Goal: Information Seeking & Learning: Learn about a topic

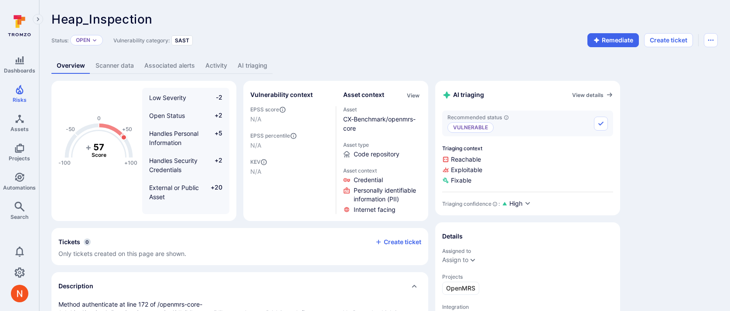
click at [249, 68] on link "AI triaging" at bounding box center [252, 66] width 40 height 16
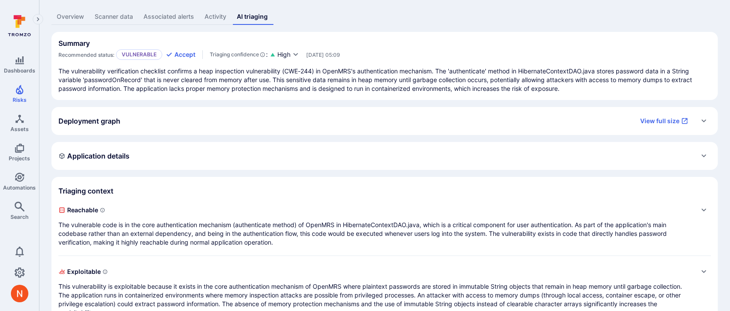
scroll to position [117, 0]
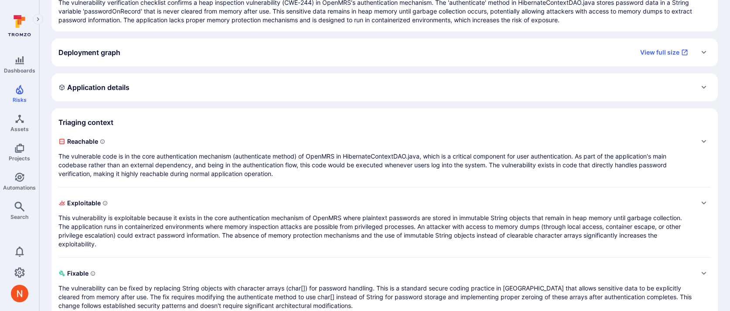
click at [285, 165] on p "The vulnerable code is in the core authentication mechanism (authenticate metho…" at bounding box center [375, 165] width 635 height 26
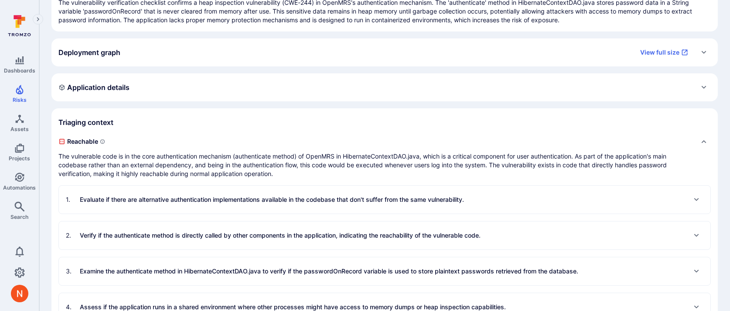
click at [285, 196] on p "Evaluate if there are alternative authentication implementations available in t…" at bounding box center [272, 199] width 384 height 9
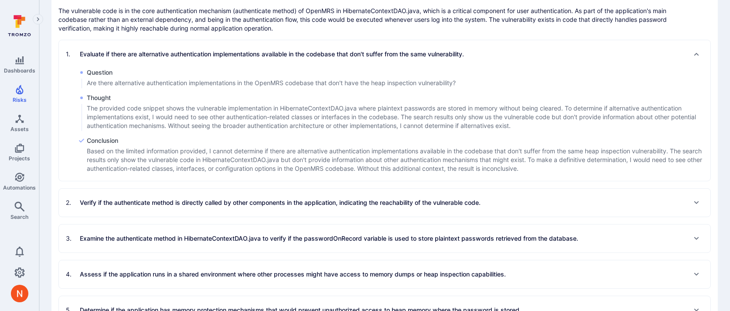
scroll to position [270, 0]
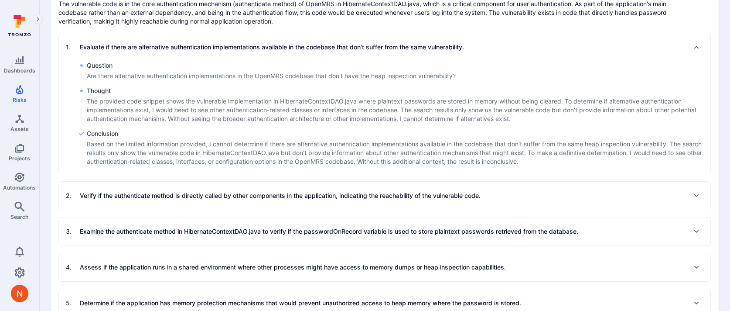
click at [285, 196] on p "Verify if the authenticate method is directly called by other components in the…" at bounding box center [280, 195] width 401 height 9
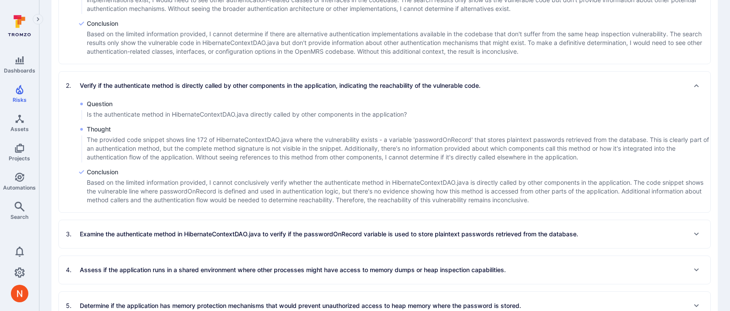
click at [285, 235] on p "Examine the authenticate method in HibernateContextDAO.java to verify if the pa…" at bounding box center [329, 233] width 499 height 9
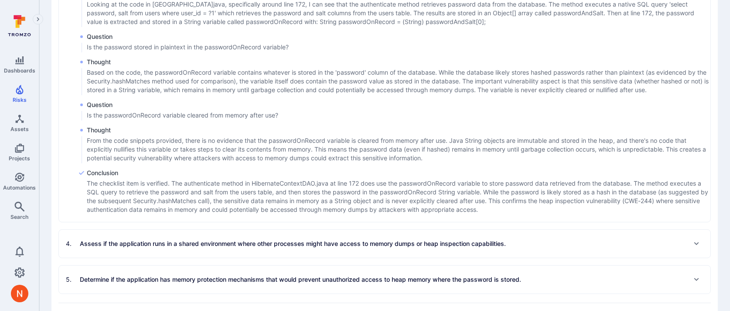
scroll to position [664, 0]
click at [281, 236] on div "4 . Assess if the application runs in a shared environment where other processe…" at bounding box center [286, 242] width 440 height 14
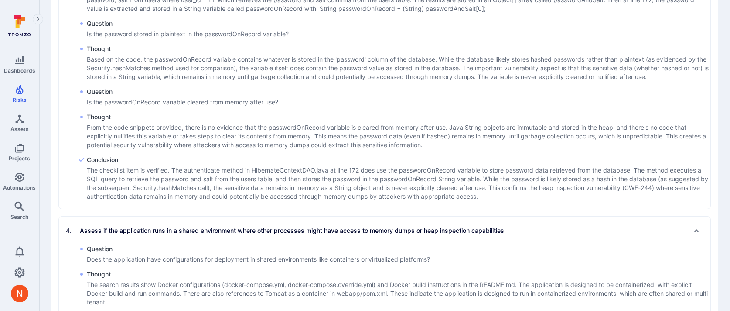
scroll to position [677, 0]
click at [247, 211] on div "1 . Evaluate if there are alternative authentication implementations available …" at bounding box center [384, 77] width 653 height 919
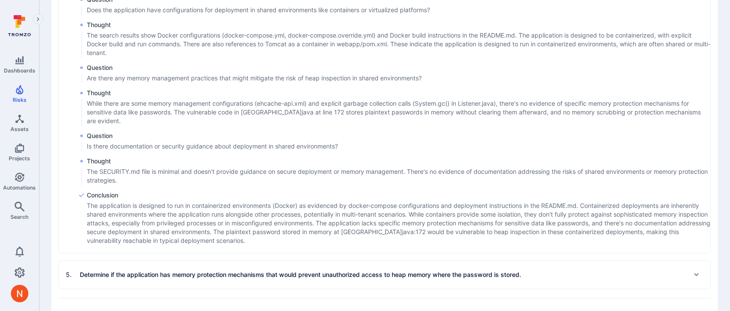
scroll to position [940, 0]
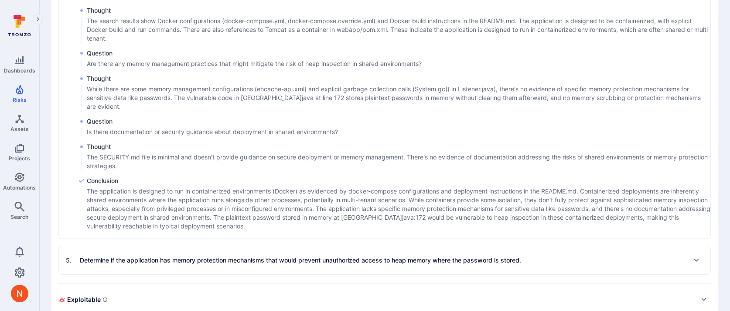
click at [244, 259] on p "Determine if the application has memory protection mechanisms that would preven…" at bounding box center [300, 260] width 441 height 9
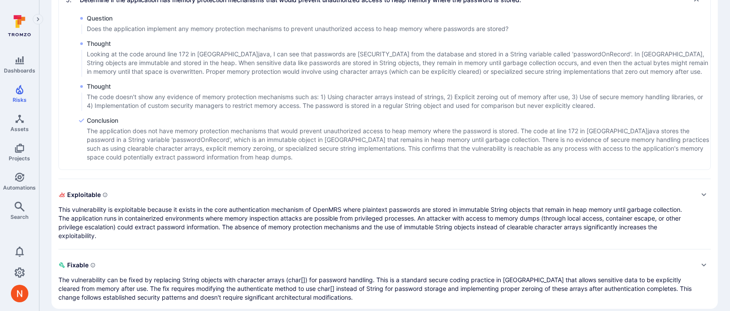
scroll to position [1210, 0]
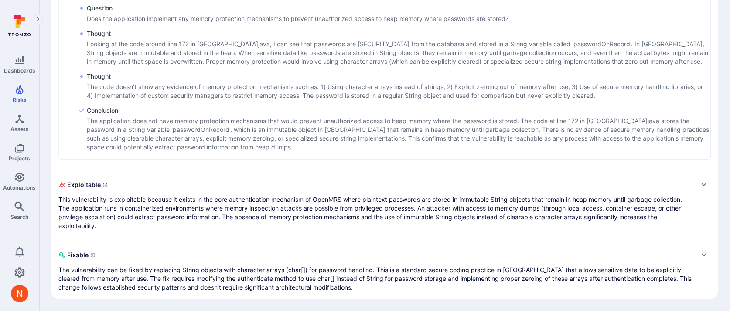
click at [293, 259] on span "Fixable" at bounding box center [375, 255] width 635 height 14
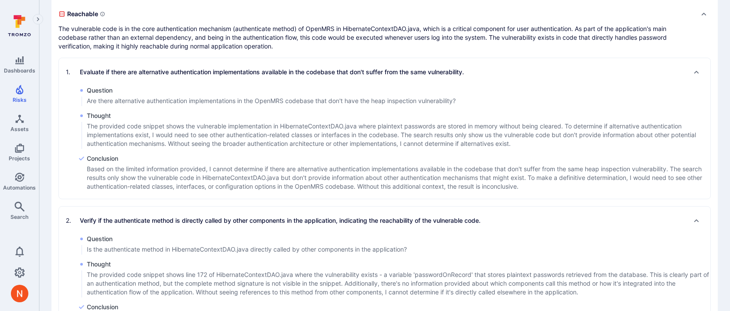
scroll to position [228, 0]
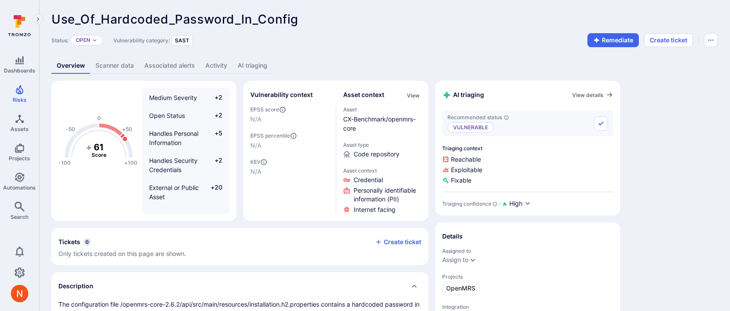
click at [248, 65] on link "AI triaging" at bounding box center [252, 66] width 40 height 16
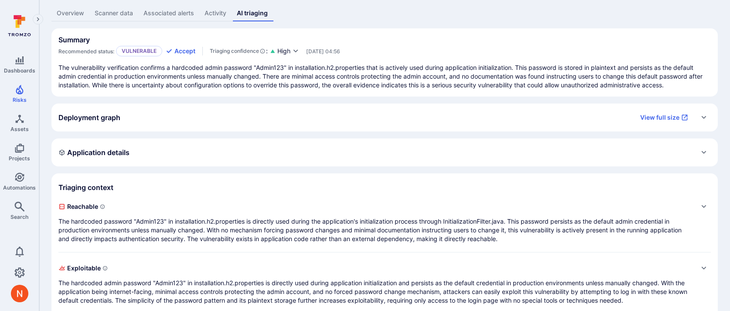
scroll to position [68, 0]
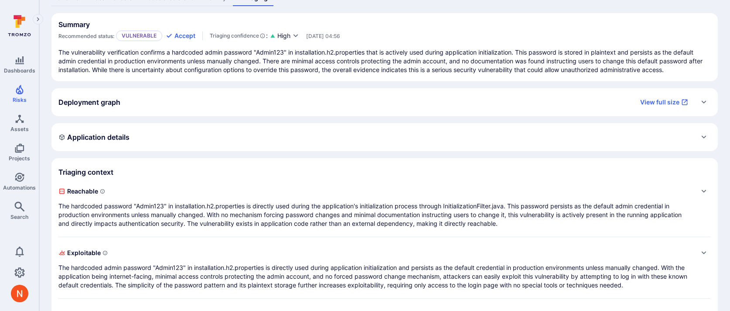
click at [246, 196] on span "Reachable" at bounding box center [375, 191] width 635 height 14
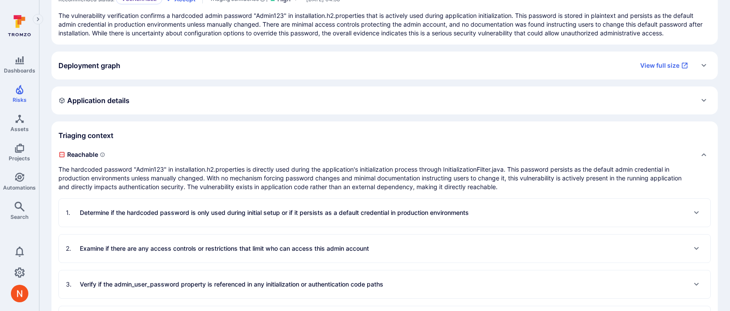
scroll to position [149, 0]
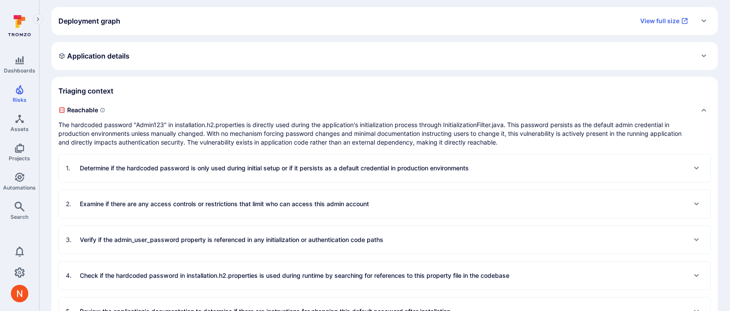
click at [249, 176] on div "1 . Determine if the hardcoded password is only used during initial setup or if…" at bounding box center [385, 168] width 652 height 28
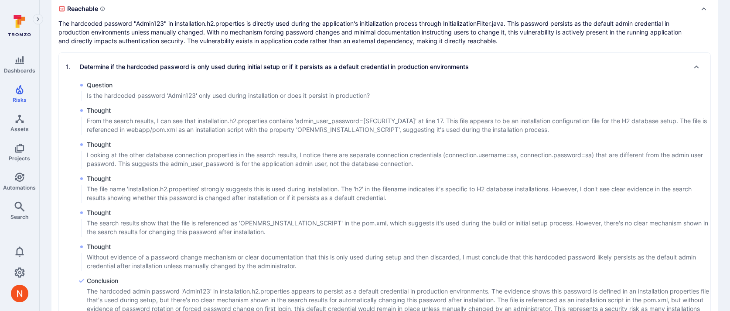
scroll to position [554, 0]
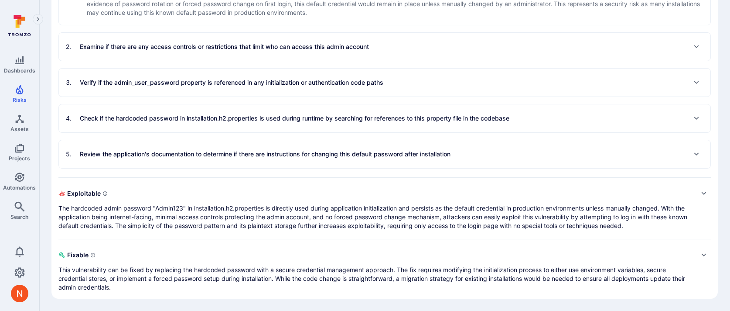
click at [232, 211] on p "The hardcoded admin password "Admin123" in installation.h2.properties is direct…" at bounding box center [375, 217] width 635 height 26
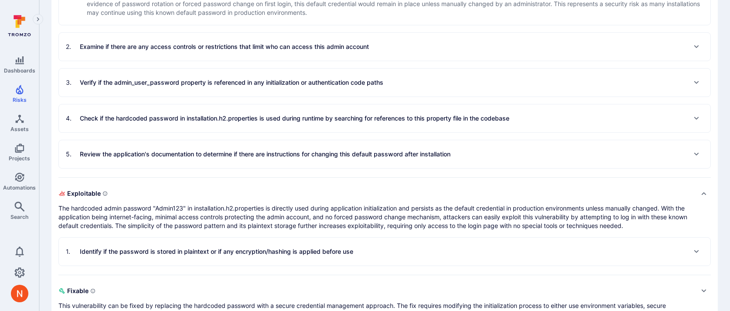
click at [241, 148] on div "5 . Review the application's documentation to determine if there are instructio…" at bounding box center [258, 154] width 385 height 14
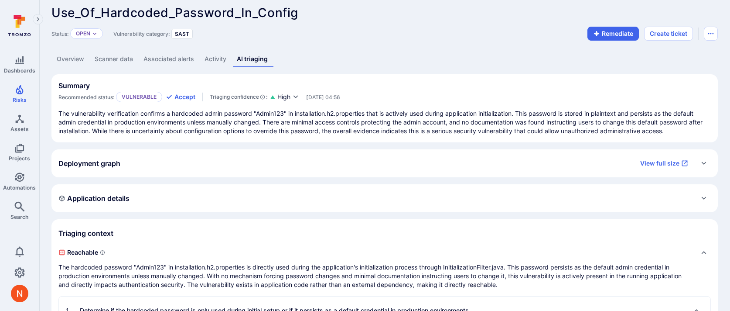
scroll to position [0, 0]
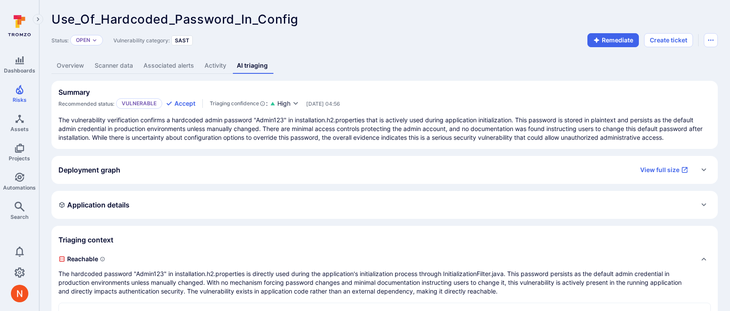
click at [221, 22] on span "Use_Of_Hardcoded_Password_In_Config" at bounding box center [174, 19] width 247 height 15
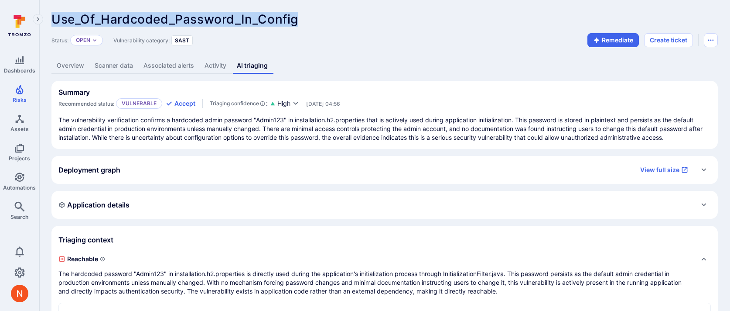
click at [221, 22] on span "Use_Of_Hardcoded_Password_In_Config" at bounding box center [174, 19] width 247 height 15
copy span "Use_Of_Hardcoded_Password_In_Config"
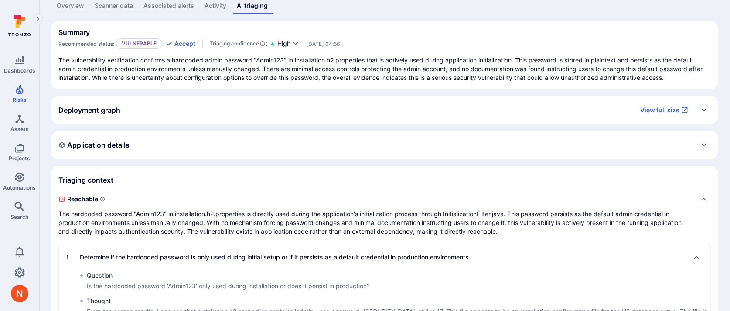
scroll to position [70, 0]
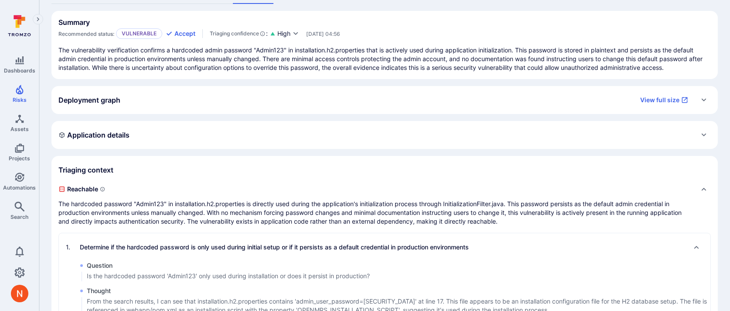
click at [349, 214] on p "The hardcoded password "Admin123" in installation.h2.properties is directly use…" at bounding box center [375, 212] width 635 height 26
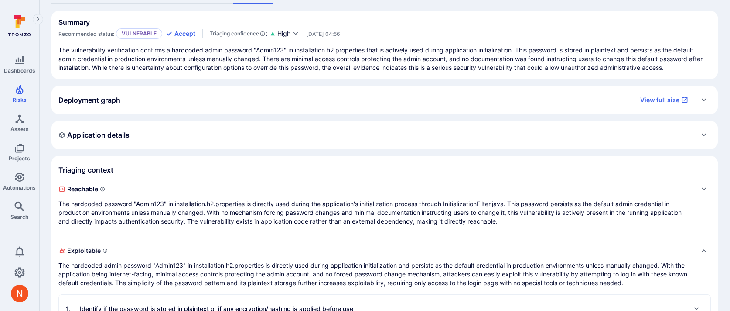
click at [349, 214] on p "The hardcoded password "Admin123" in installation.h2.properties is directly use…" at bounding box center [375, 212] width 635 height 26
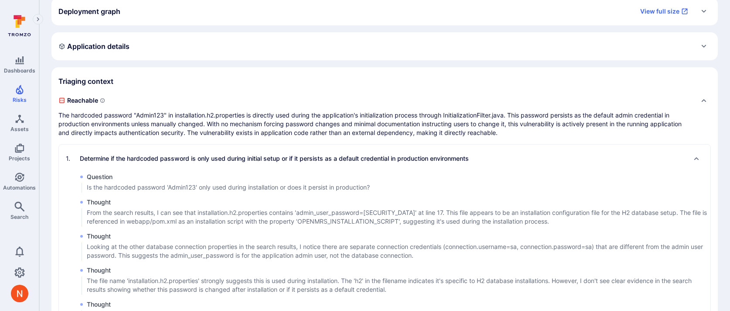
scroll to position [159, 0]
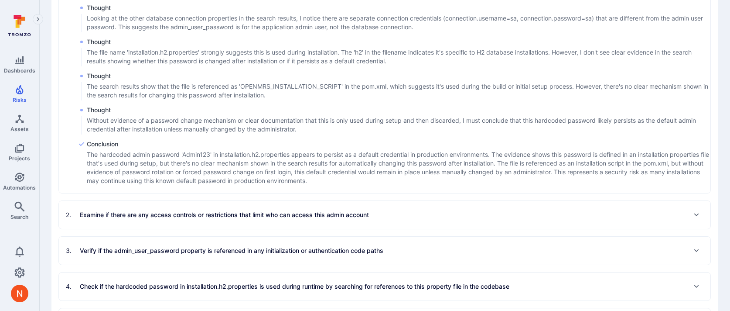
click at [349, 214] on p "Examine if there are any access controls or restrictions that limit who can acc…" at bounding box center [224, 214] width 289 height 9
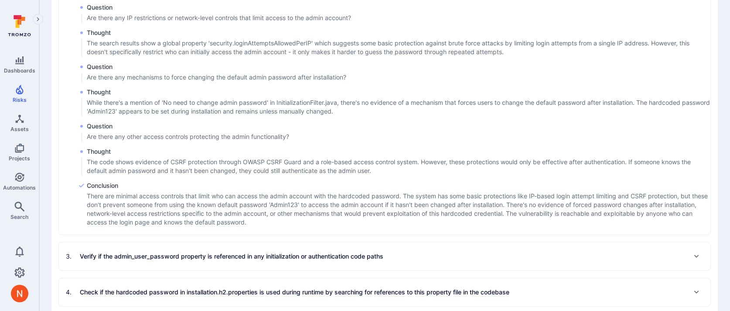
scroll to position [624, 0]
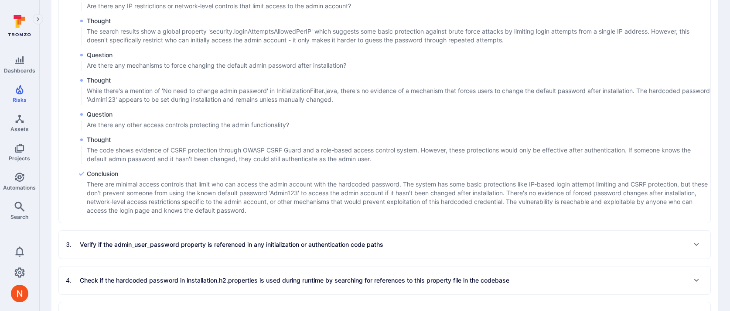
click at [359, 248] on p "Verify if the admin_user_password property is referenced in any initialization …" at bounding box center [232, 244] width 304 height 9
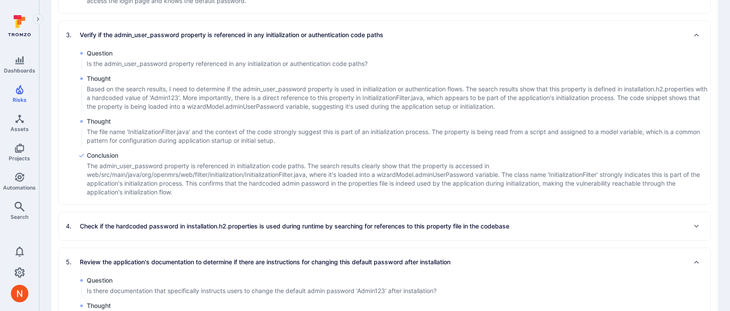
scroll to position [837, 0]
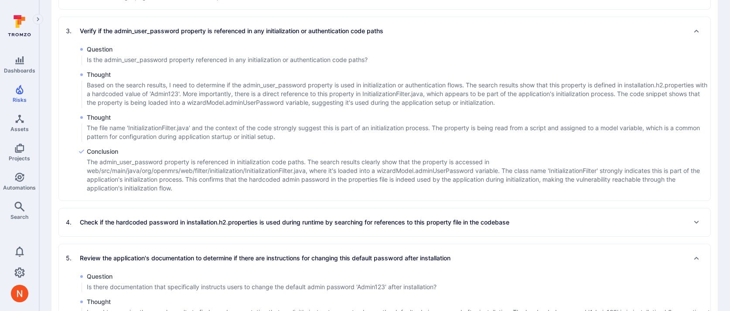
click at [357, 226] on p "Check if the hardcoded password in installation.h2.properties is used during ru…" at bounding box center [295, 222] width 430 height 9
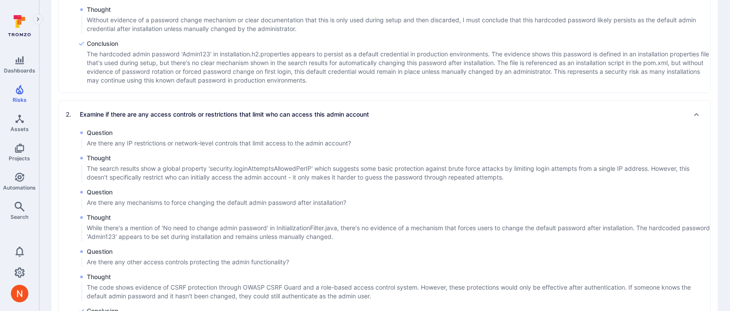
scroll to position [0, 0]
